Goal: Transaction & Acquisition: Purchase product/service

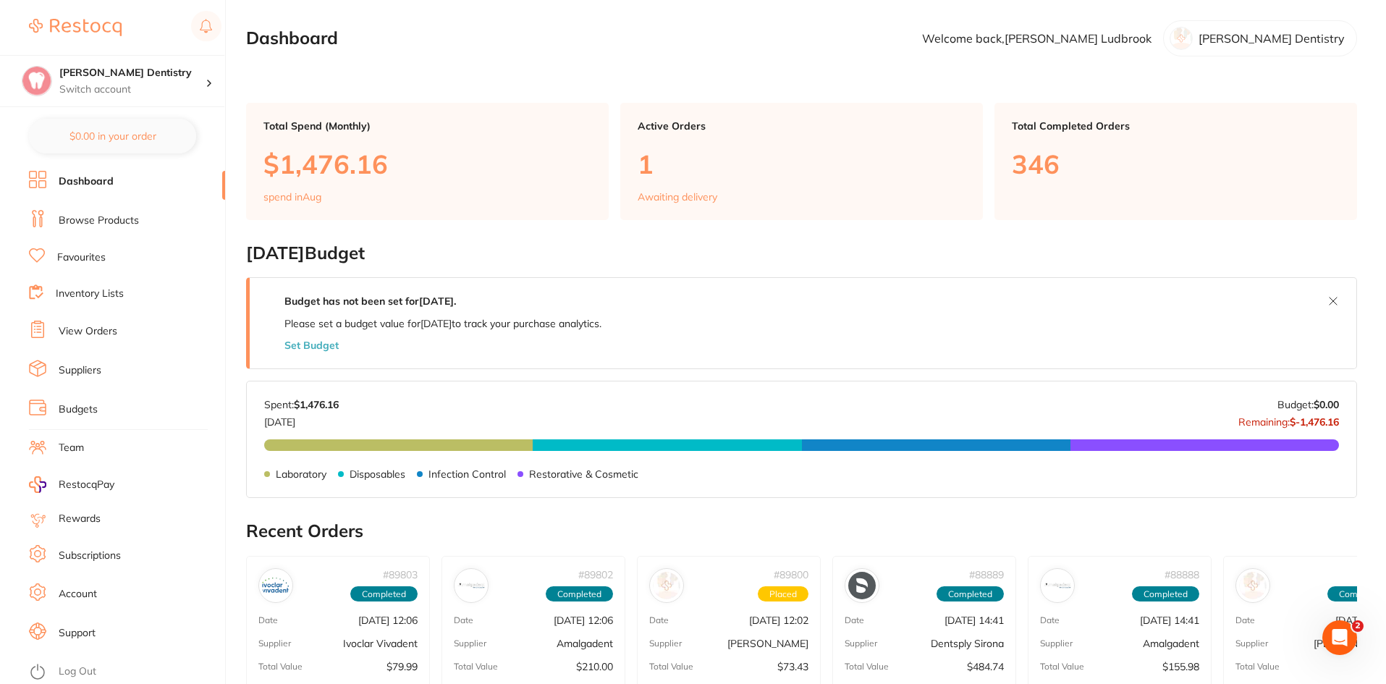
drag, startPoint x: 75, startPoint y: 219, endPoint x: 241, endPoint y: 161, distance: 176.3
click at [75, 218] on link "Browse Products" at bounding box center [99, 221] width 80 height 14
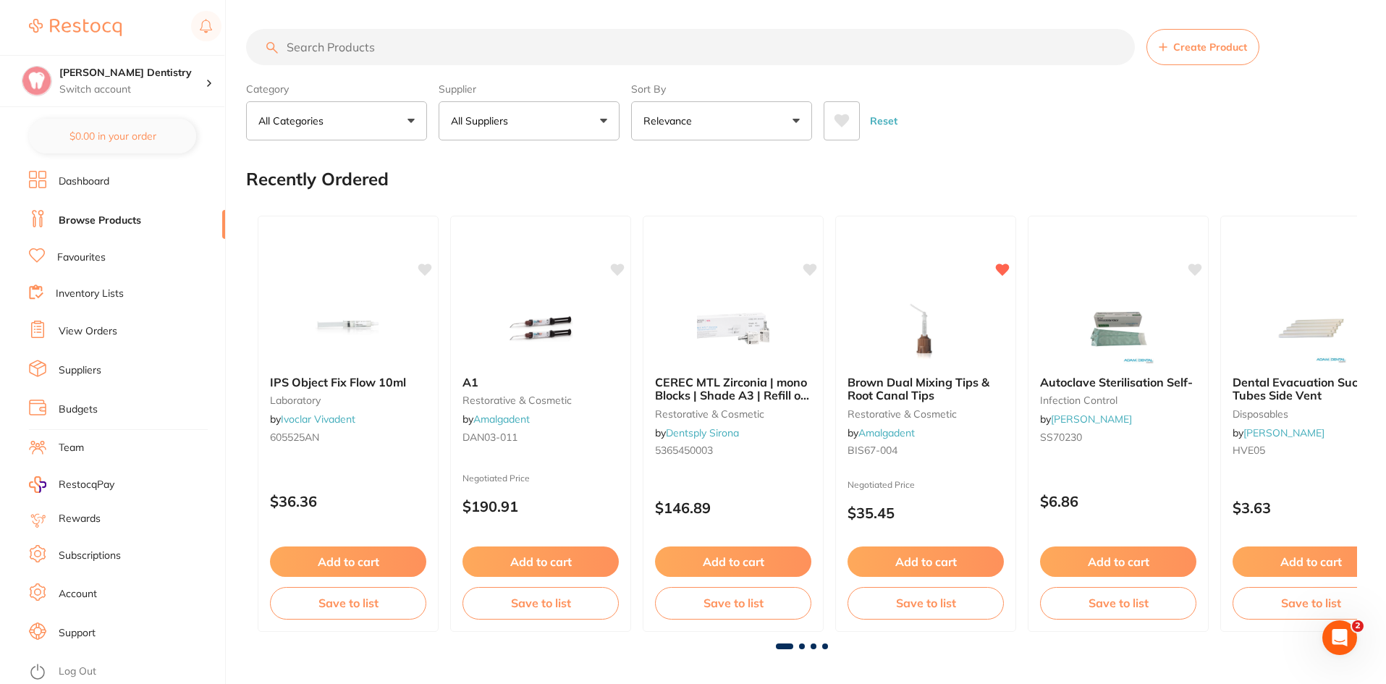
click at [349, 43] on input "search" at bounding box center [690, 47] width 889 height 36
type input "large gloves"
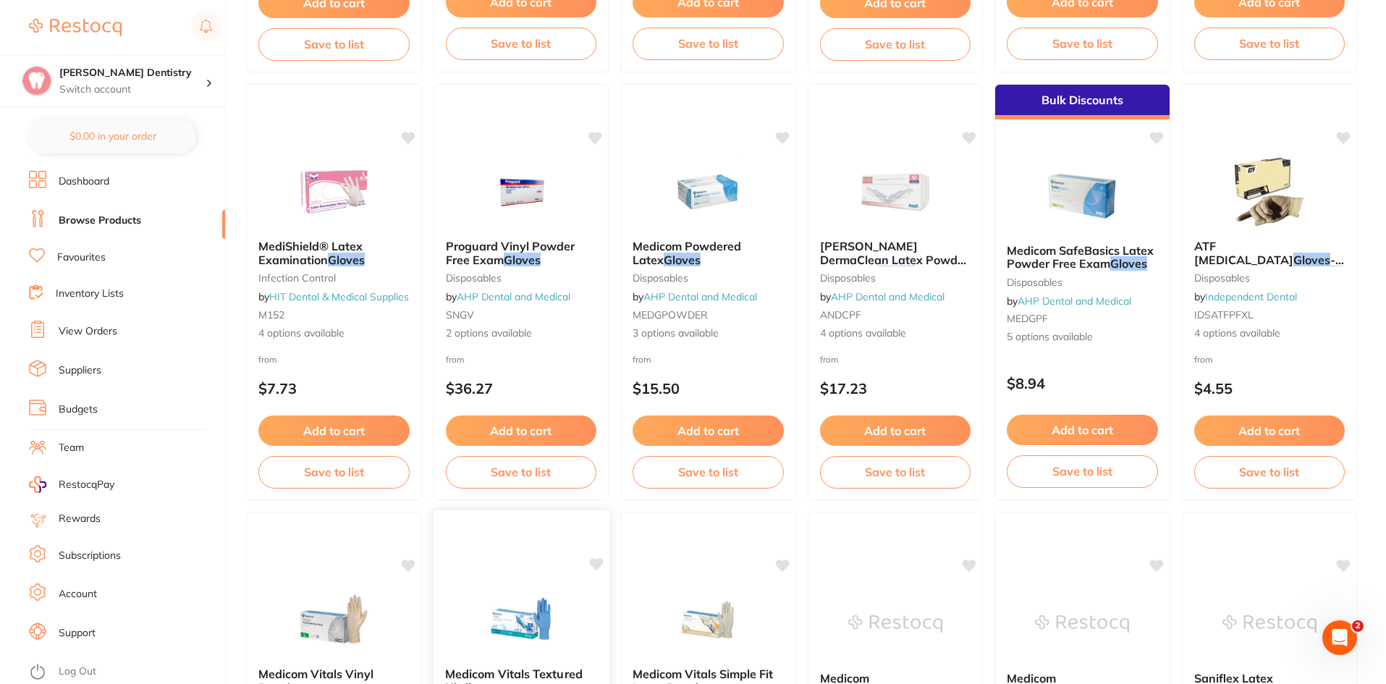
scroll to position [1810, 0]
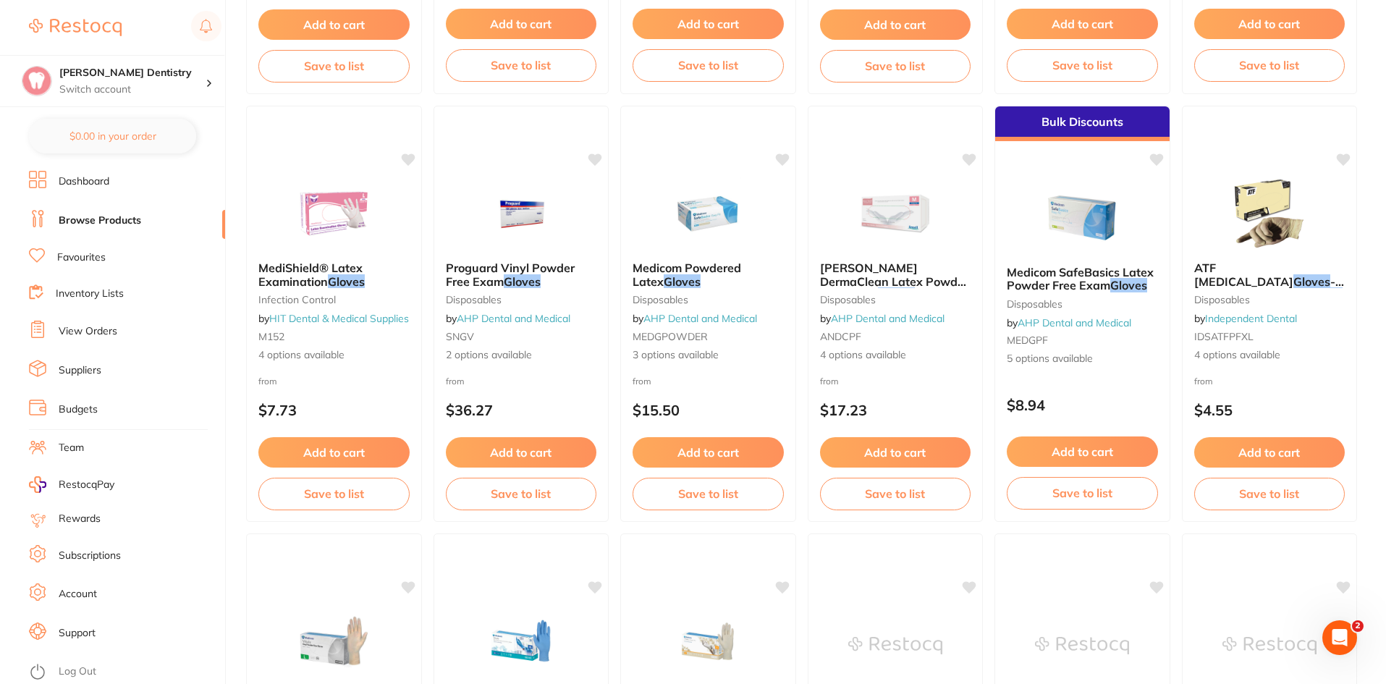
click at [83, 258] on link "Favourites" at bounding box center [81, 257] width 49 height 14
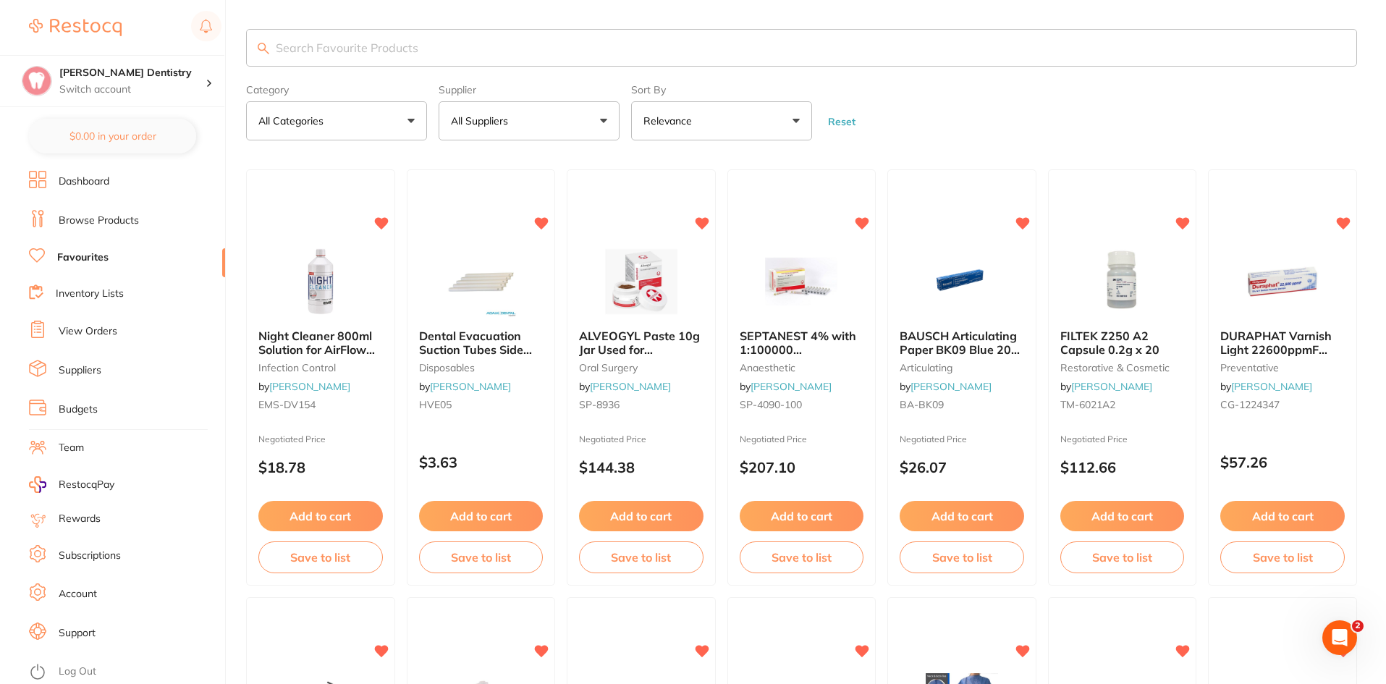
click at [371, 49] on input "search" at bounding box center [801, 48] width 1111 height 38
type input "large gloves"
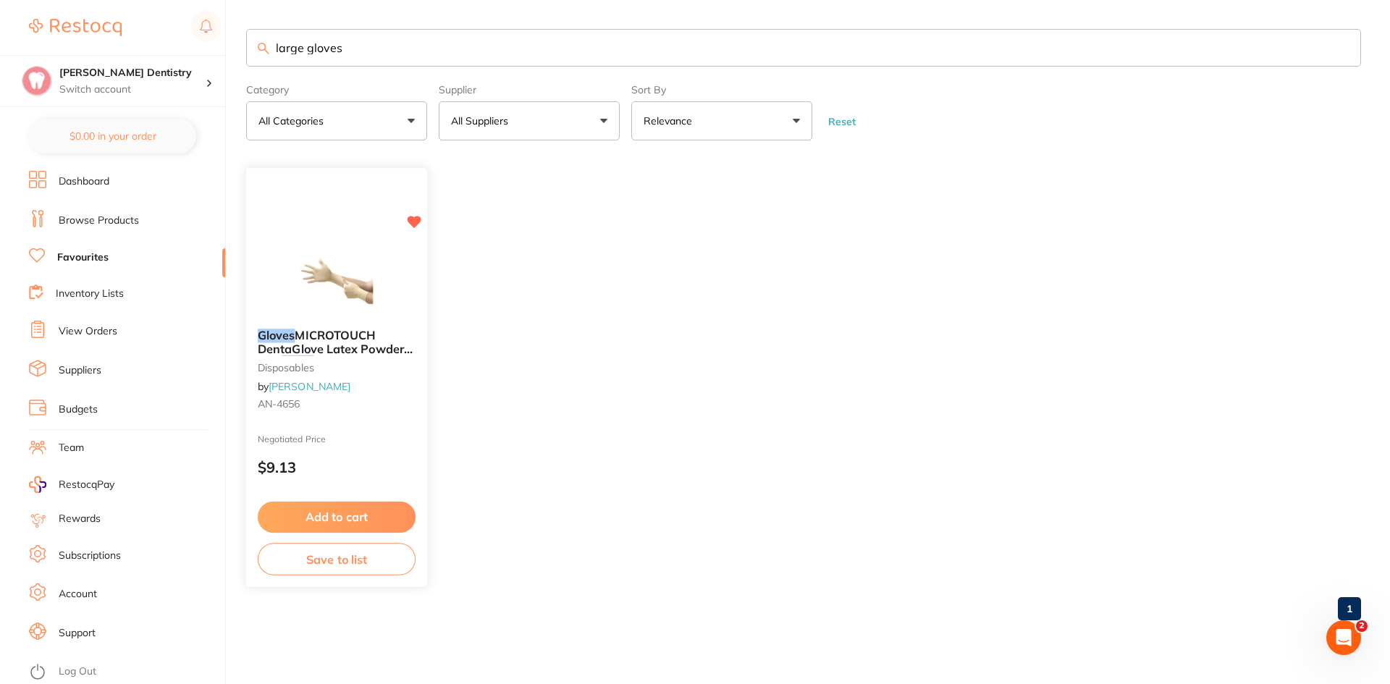
click at [374, 513] on button "Add to cart" at bounding box center [337, 517] width 158 height 31
